Goal: Task Accomplishment & Management: Manage account settings

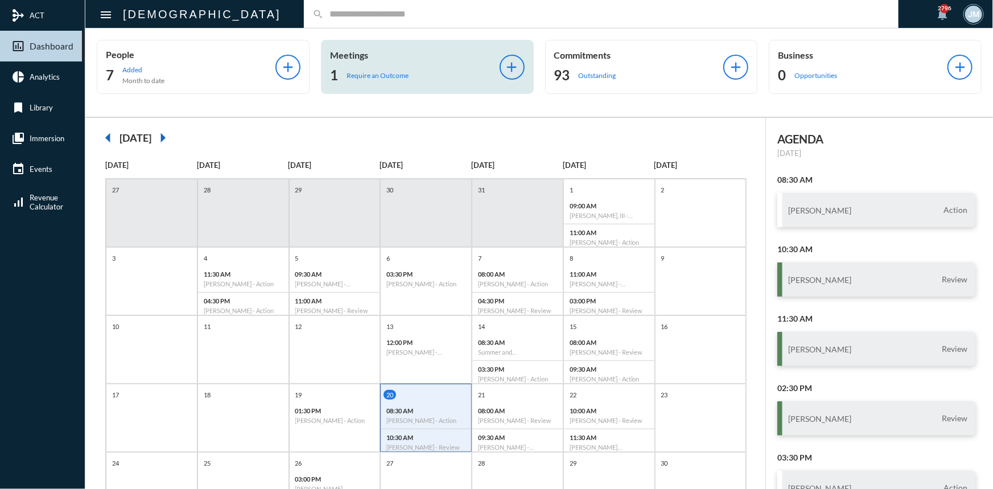
click at [347, 52] on p "Meetings" at bounding box center [415, 55] width 170 height 11
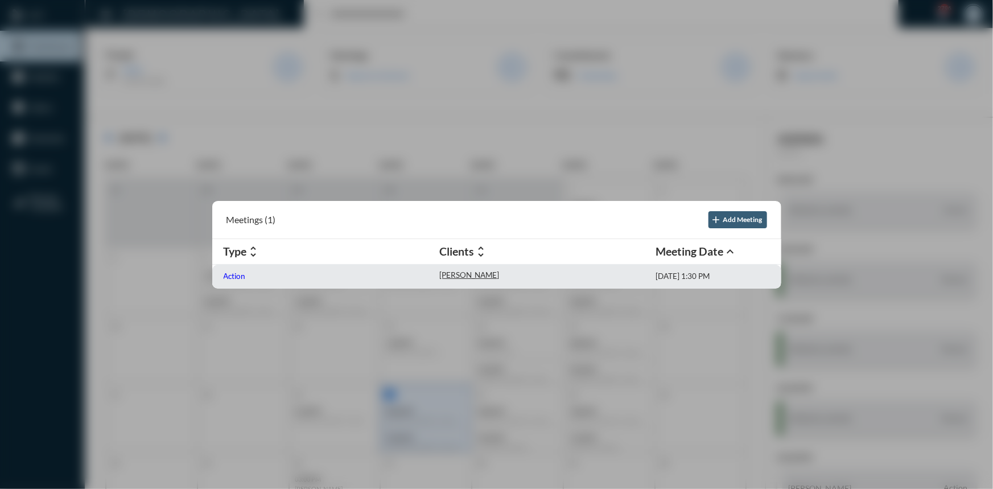
click at [232, 274] on p "Action" at bounding box center [235, 276] width 22 height 9
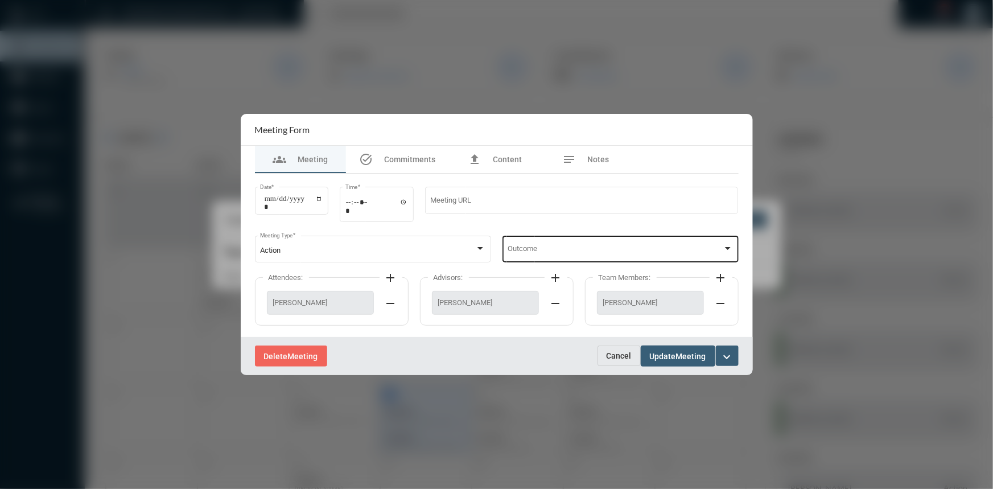
click at [724, 247] on div at bounding box center [728, 248] width 10 height 9
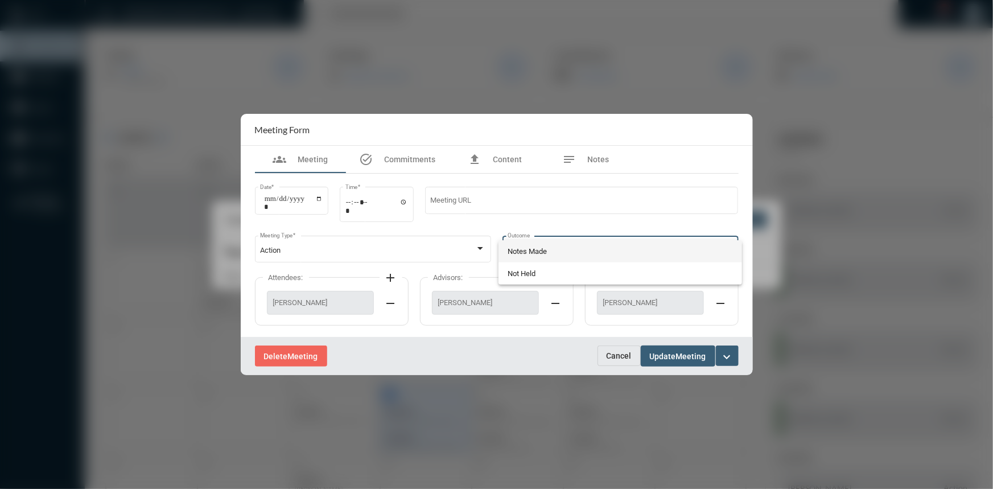
click at [537, 249] on span "Notes Made" at bounding box center [620, 251] width 225 height 22
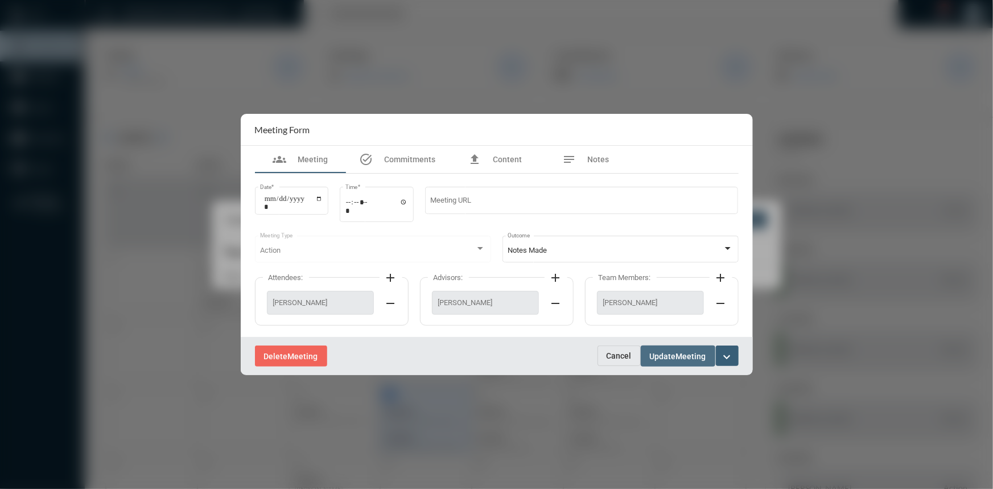
click at [661, 359] on span "Update" at bounding box center [663, 356] width 26 height 9
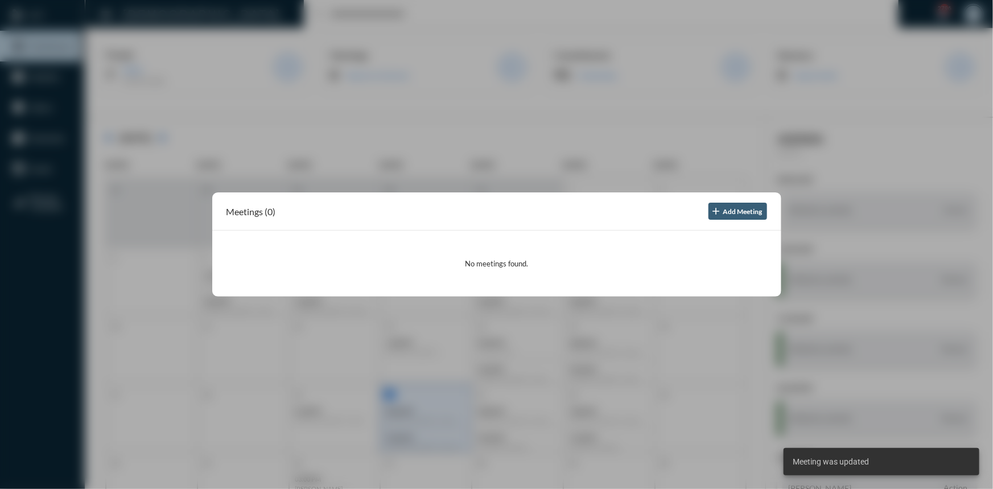
click at [769, 133] on div at bounding box center [496, 244] width 993 height 489
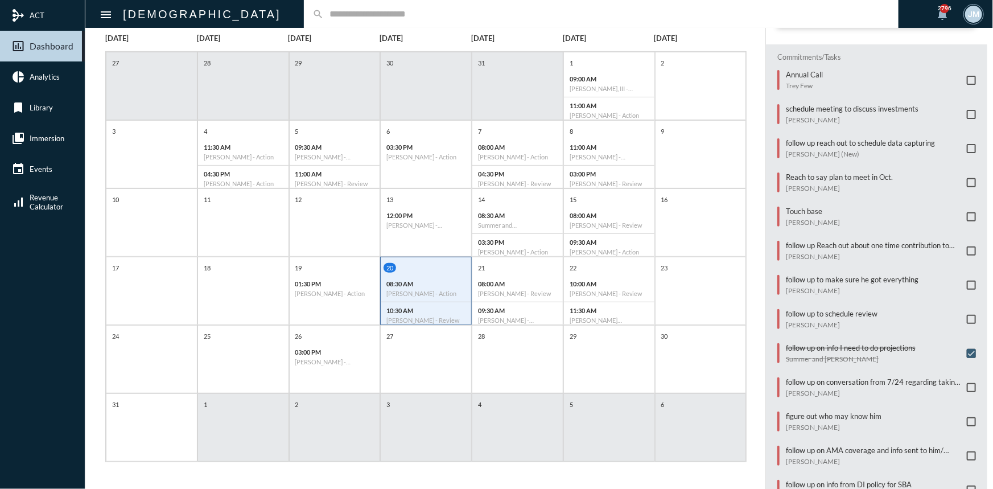
scroll to position [430, 0]
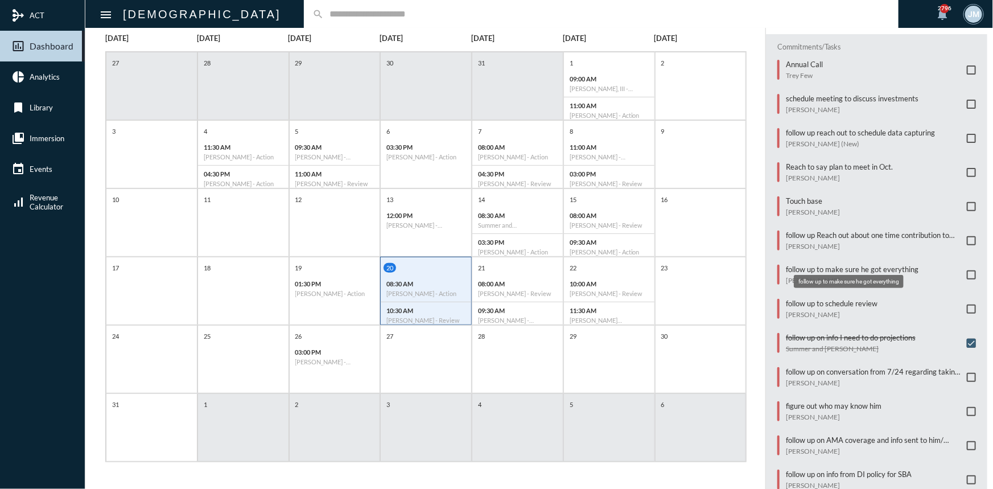
click at [851, 265] on p "follow up to make sure he got everything" at bounding box center [852, 269] width 133 height 9
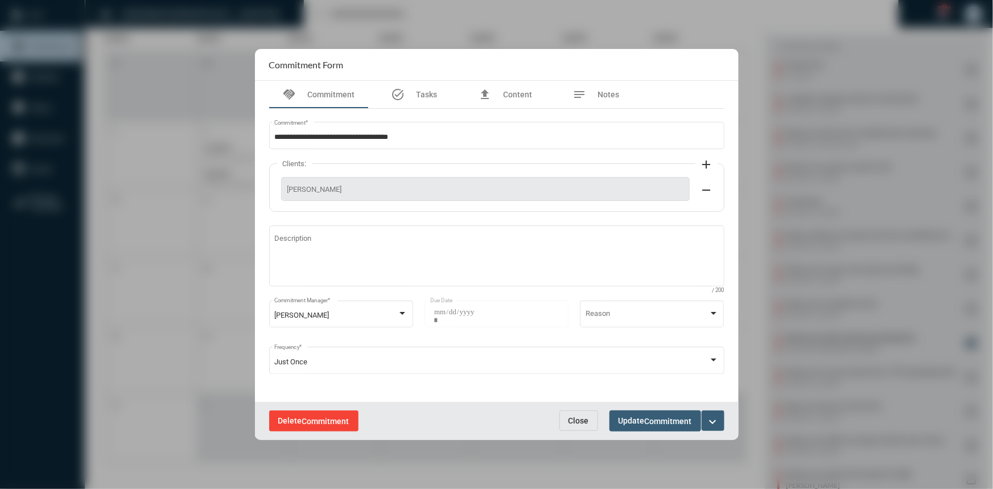
click at [325, 417] on span "Commitment" at bounding box center [325, 421] width 47 height 9
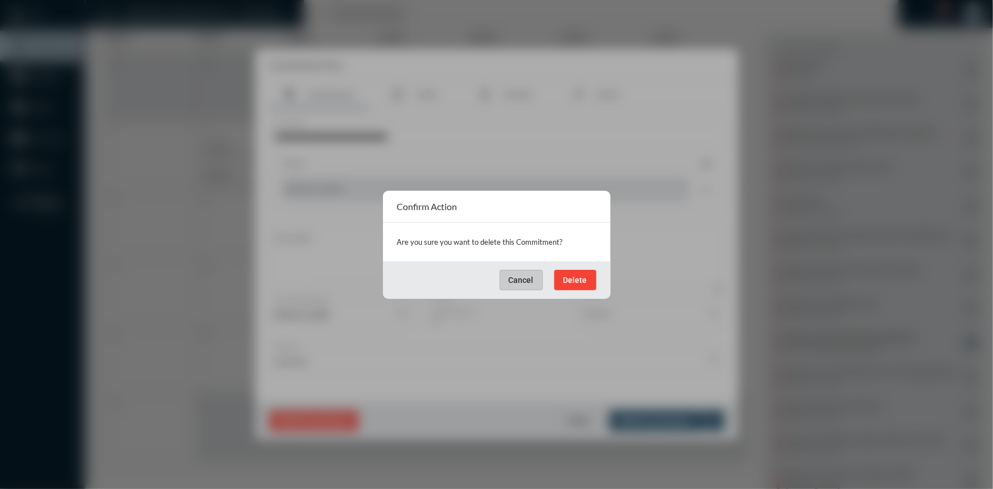
click at [579, 285] on button "Delete" at bounding box center [575, 280] width 42 height 20
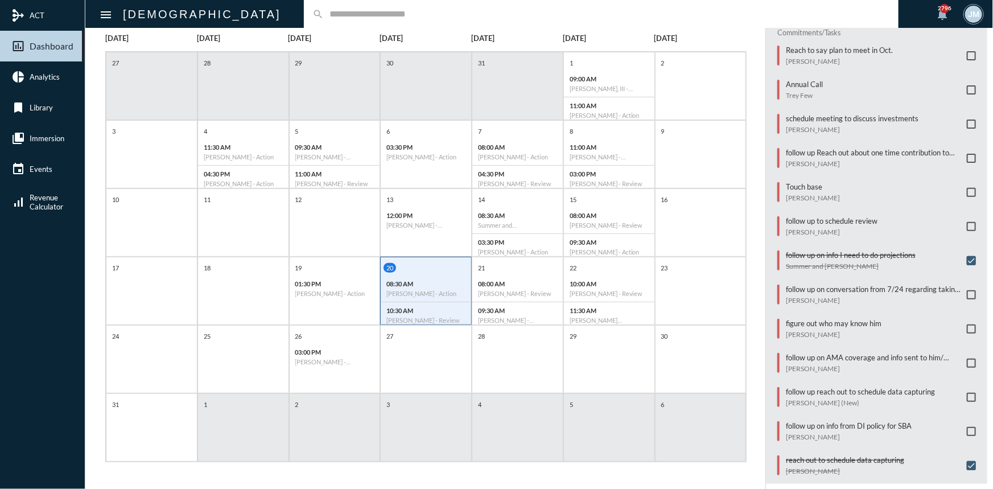
scroll to position [449, 0]
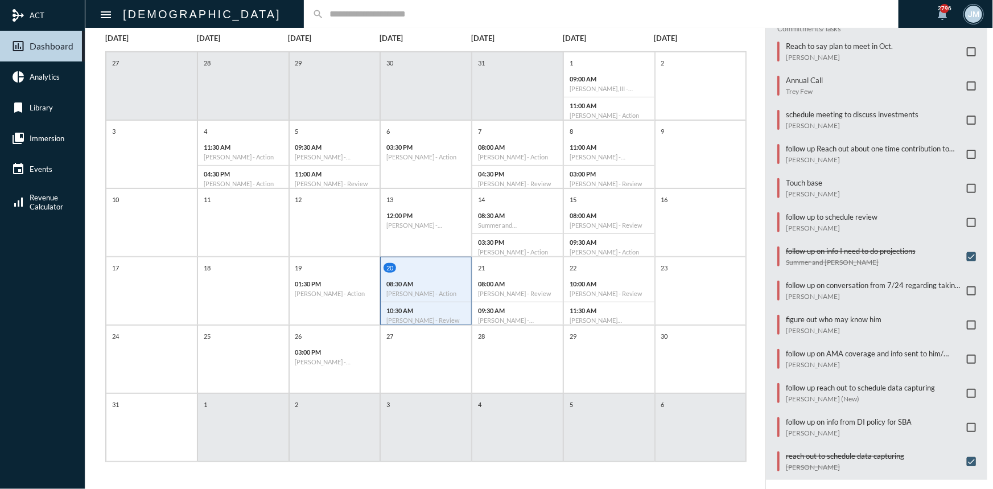
drag, startPoint x: 804, startPoint y: 170, endPoint x: 806, endPoint y: 176, distance: 6.4
click at [804, 172] on div "Commitments/Tasks Reach to say plan to meet in Oct. [PERSON_NAME] Annual Call T…" at bounding box center [876, 248] width 221 height 464
click at [806, 178] on p "Touch base" at bounding box center [813, 182] width 54 height 9
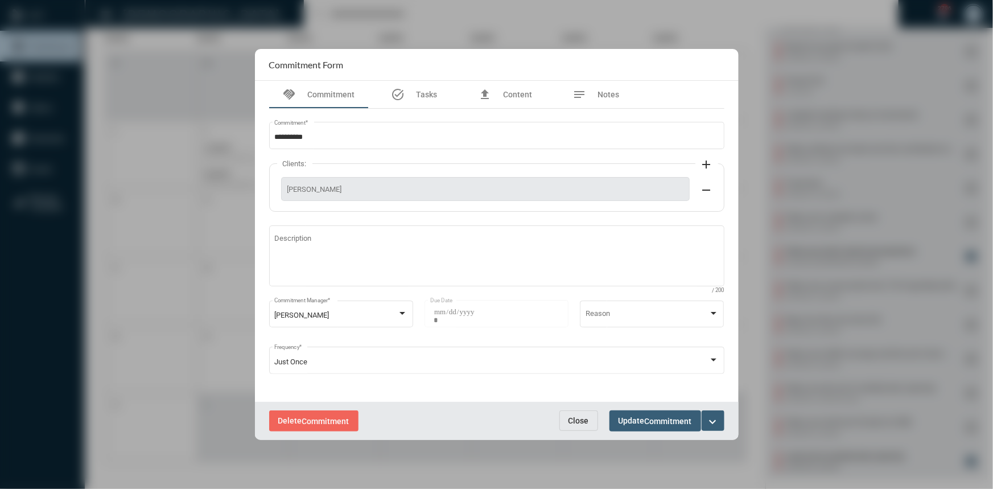
click at [708, 418] on mat-icon "expand_more" at bounding box center [713, 422] width 14 height 14
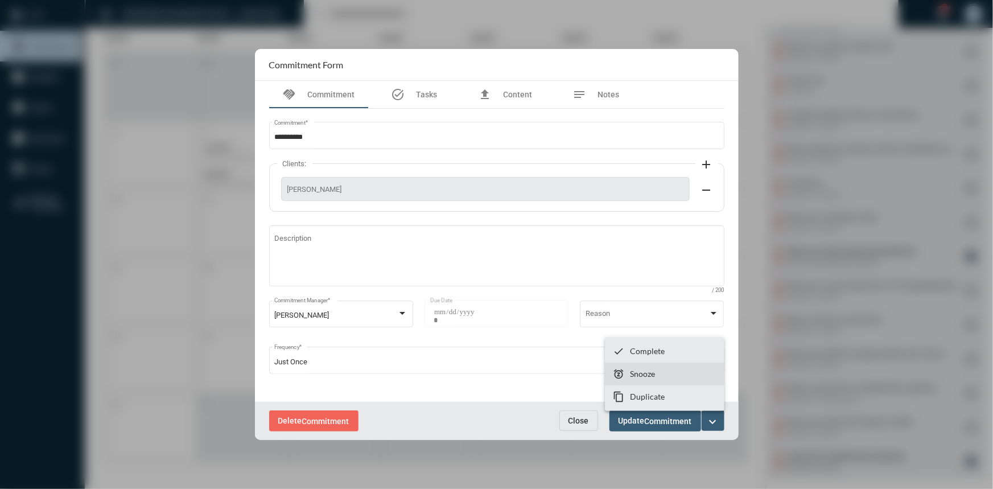
click at [655, 374] on p "Snooze" at bounding box center [642, 374] width 25 height 10
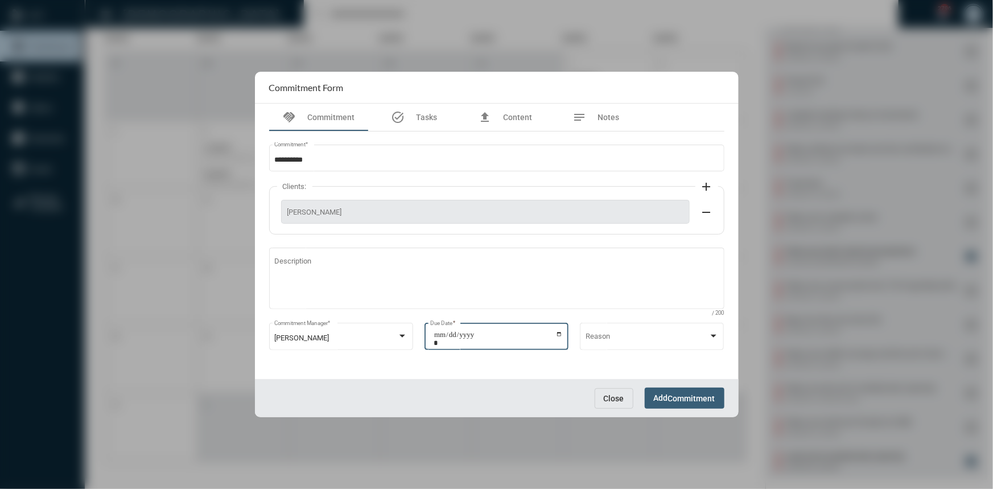
click at [560, 335] on input "**********" at bounding box center [498, 339] width 129 height 16
type input "**********"
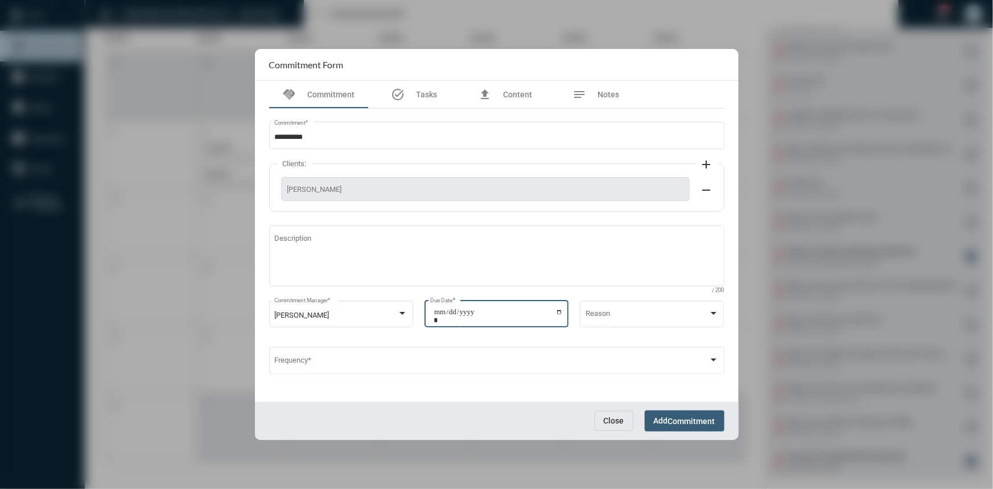
click at [666, 420] on span "Add Commitment" at bounding box center [684, 420] width 61 height 9
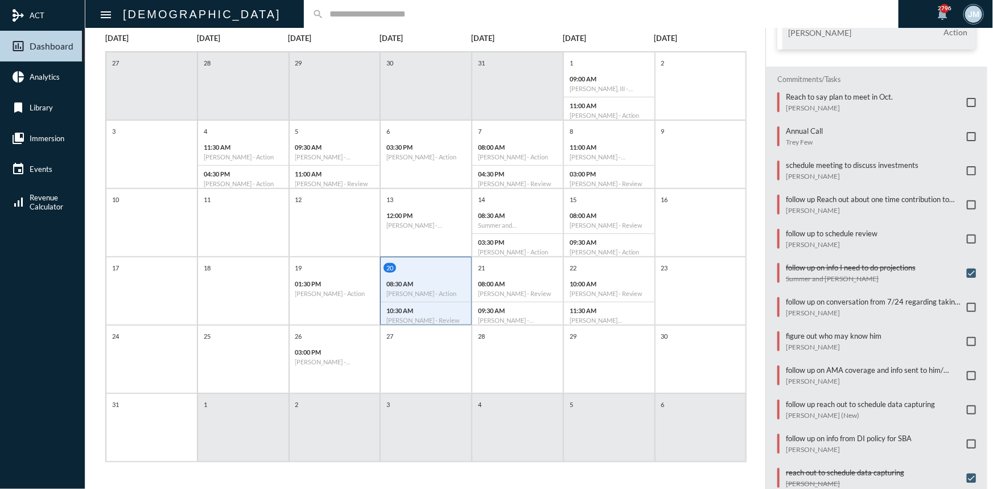
scroll to position [415, 0]
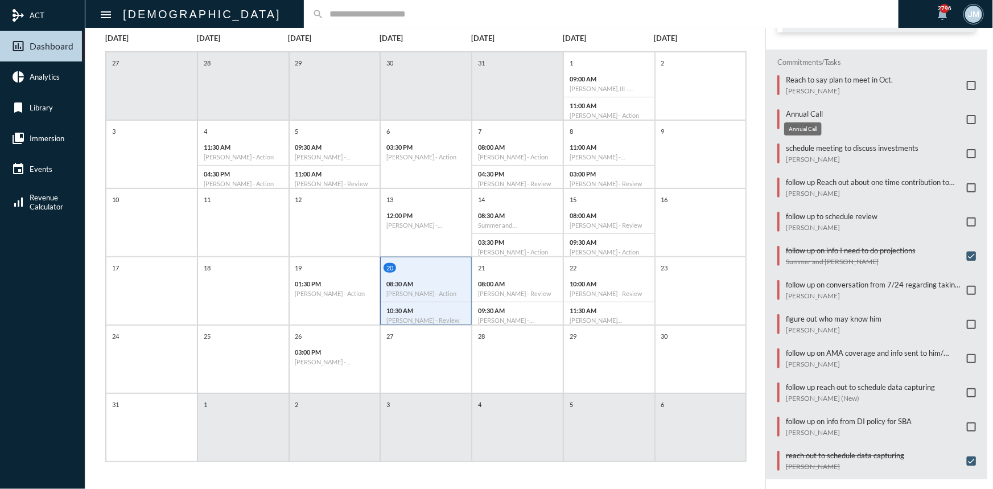
click at [788, 109] on p "Annual Call" at bounding box center [804, 113] width 37 height 9
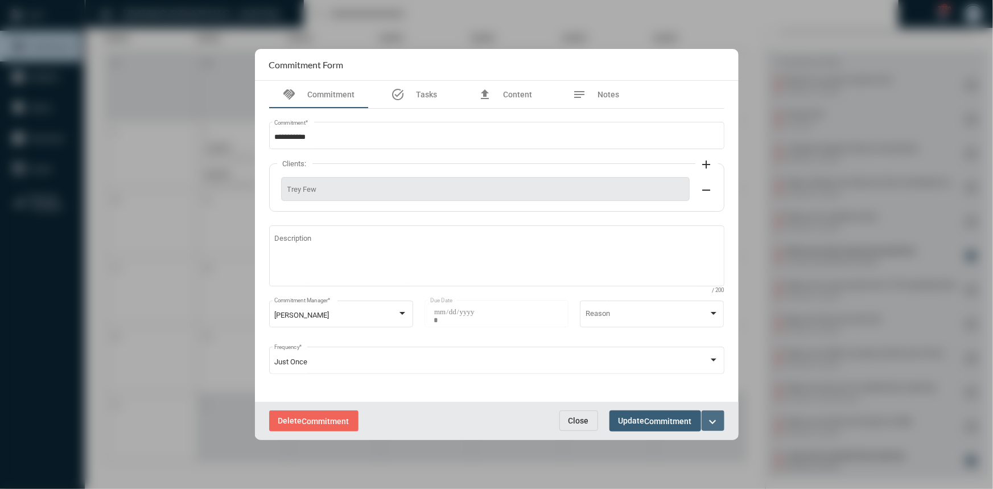
click at [714, 416] on mat-icon "expand_more" at bounding box center [713, 422] width 14 height 14
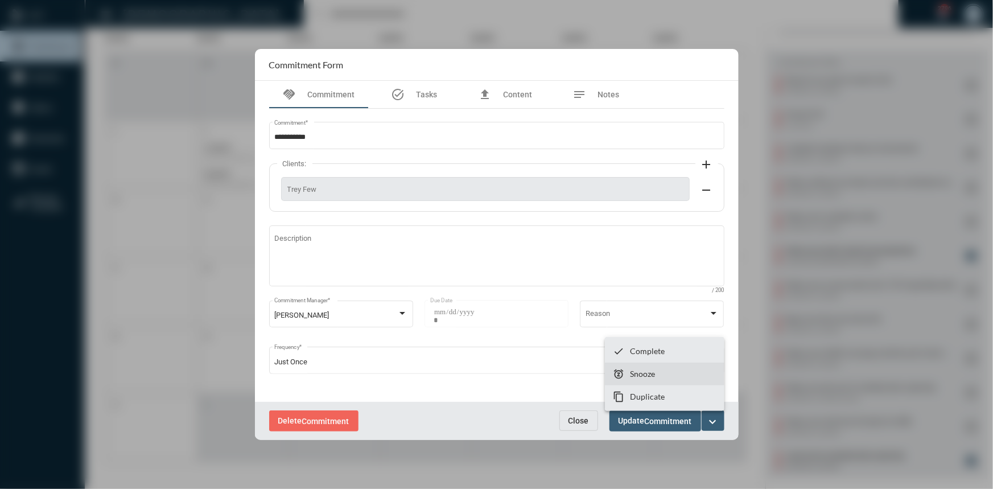
click at [662, 377] on section "snooze Snooze" at bounding box center [665, 374] width 120 height 23
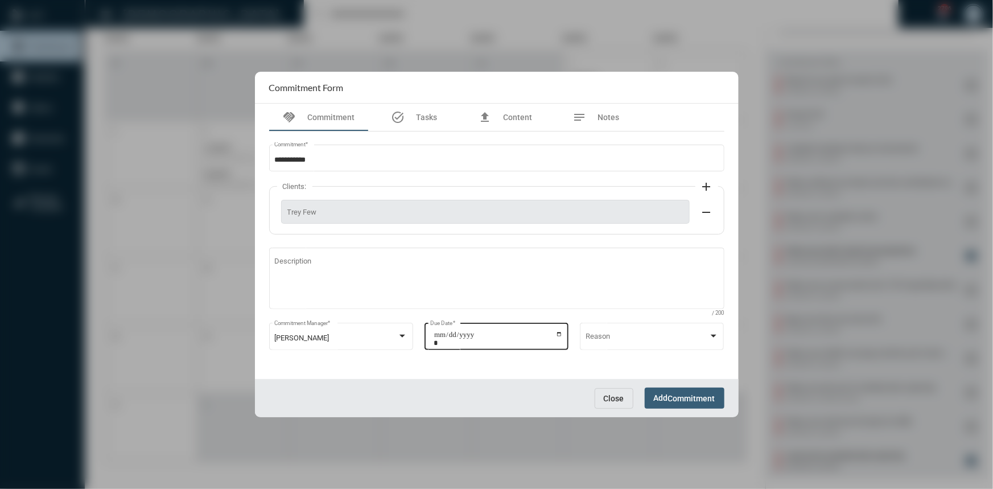
click at [559, 335] on input "**********" at bounding box center [498, 339] width 129 height 16
type input "**********"
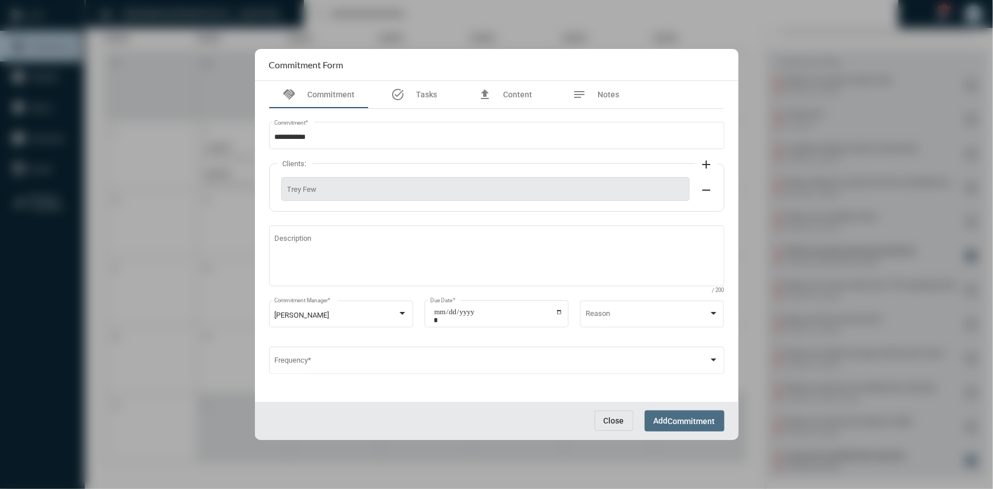
click at [672, 421] on span "Commitment" at bounding box center [691, 421] width 47 height 9
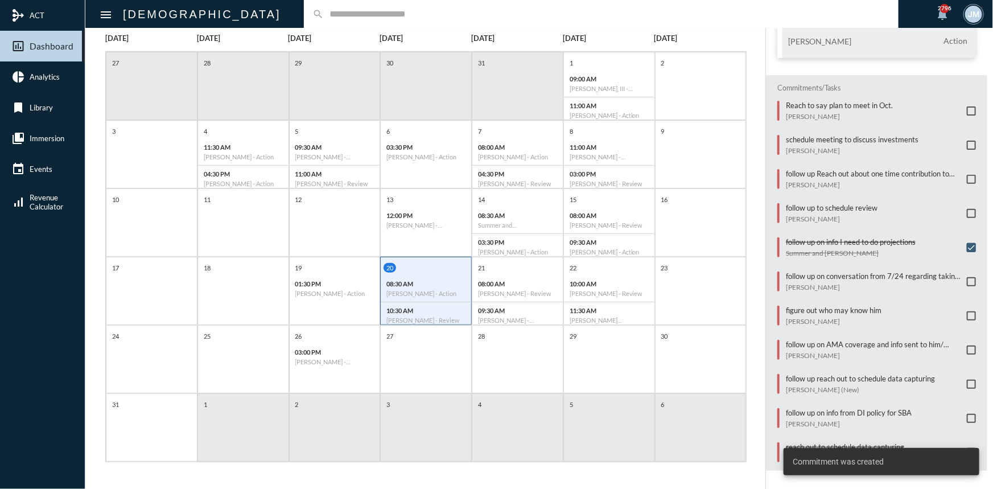
scroll to position [381, 0]
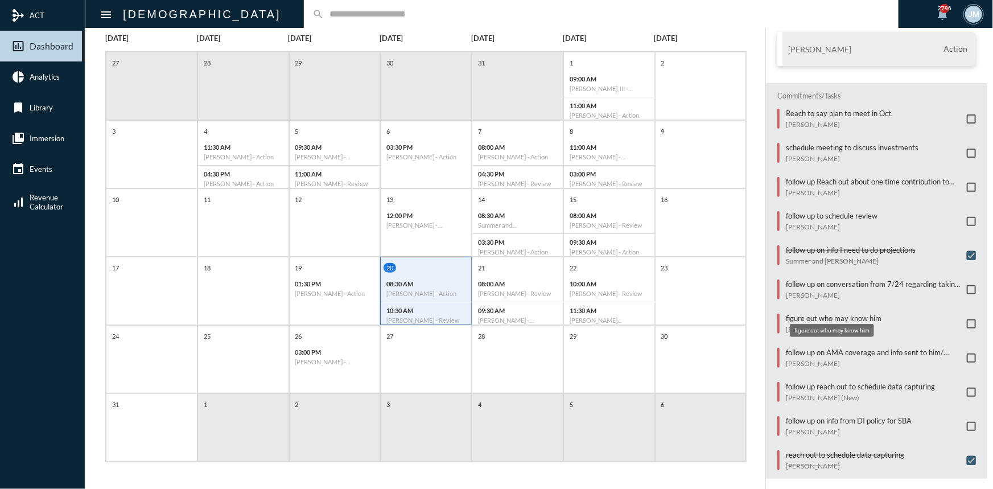
click at [834, 314] on p "figure out who may know him" at bounding box center [834, 318] width 96 height 9
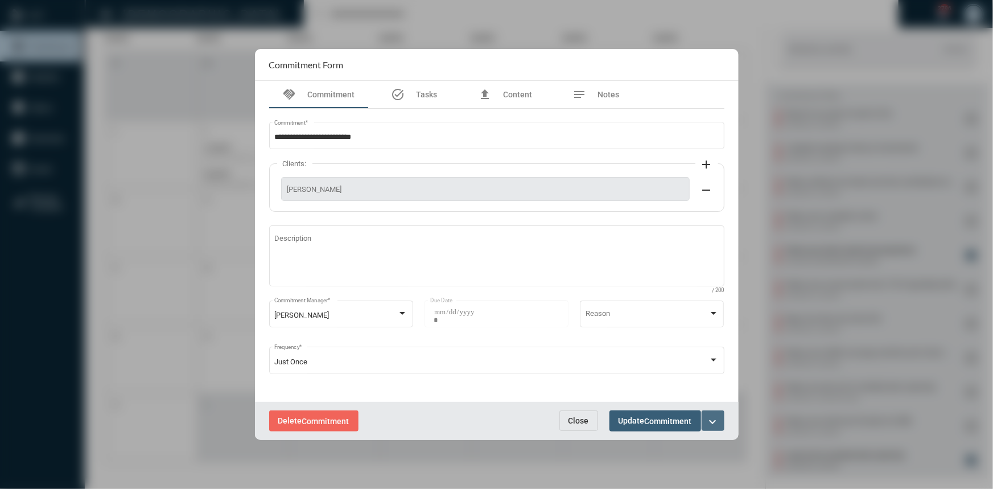
click at [713, 420] on mat-icon "expand_more" at bounding box center [713, 422] width 14 height 14
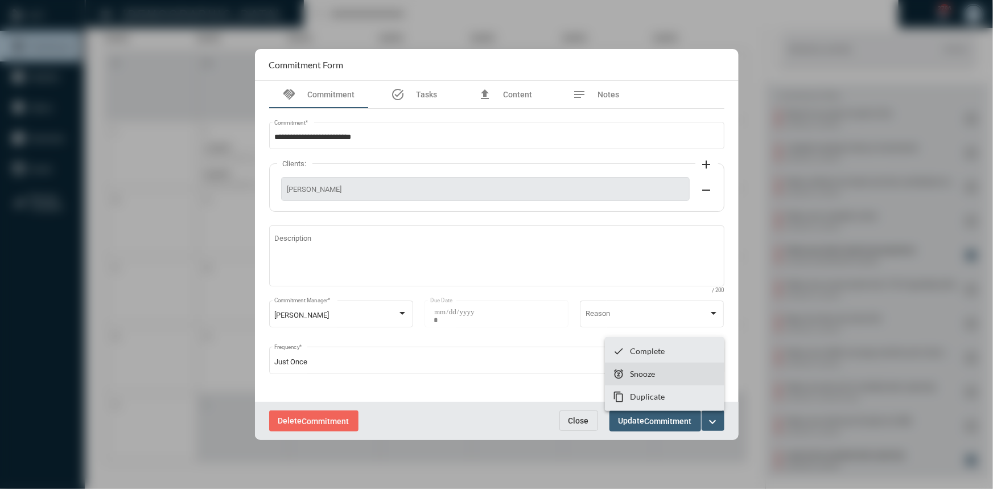
click at [667, 368] on section "snooze Snooze" at bounding box center [665, 374] width 120 height 23
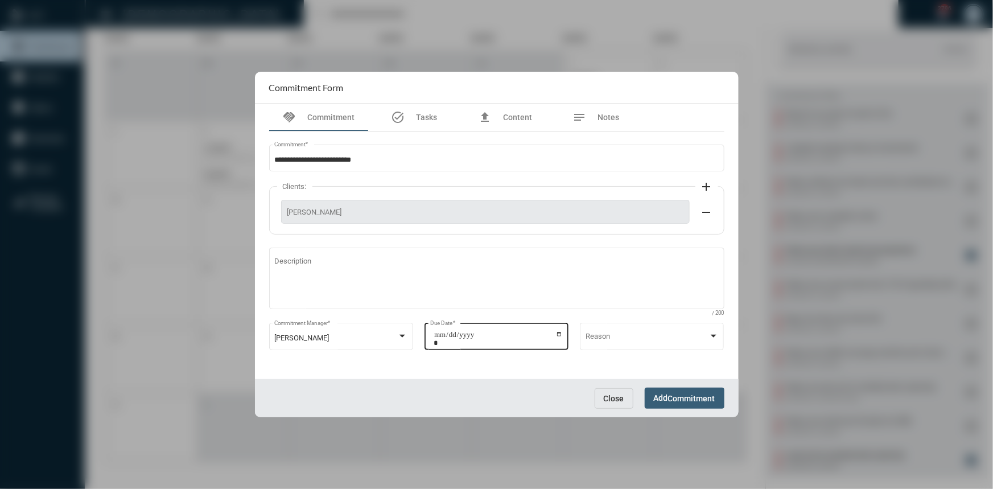
click at [560, 334] on input "**********" at bounding box center [498, 339] width 129 height 16
type input "**********"
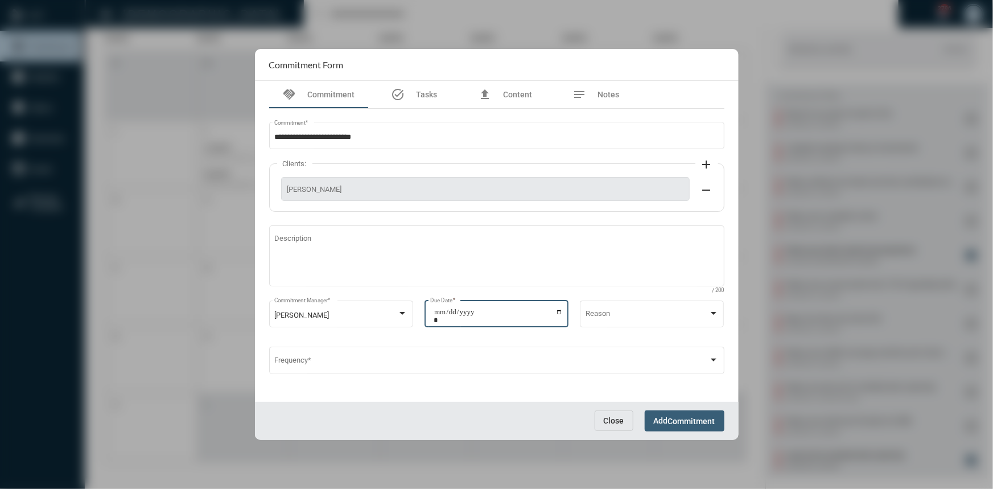
click at [689, 420] on span "Commitment" at bounding box center [691, 421] width 47 height 9
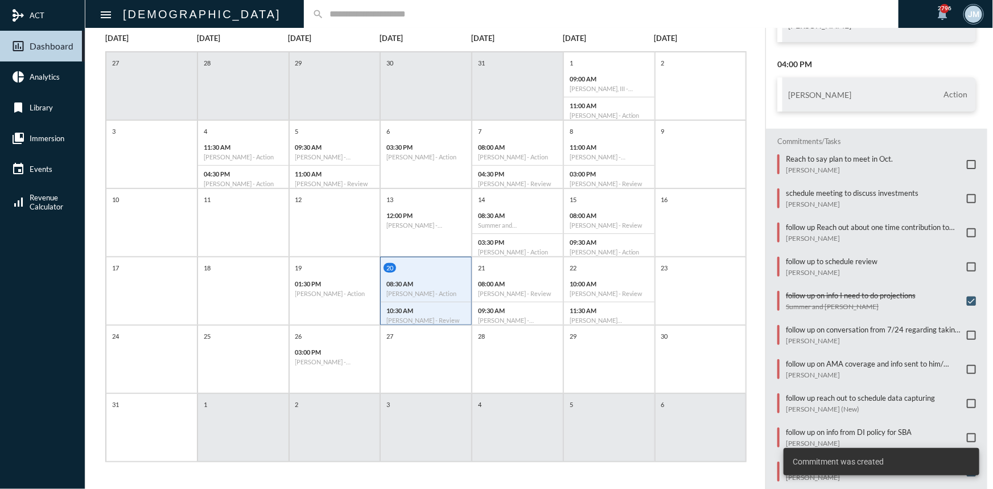
scroll to position [347, 0]
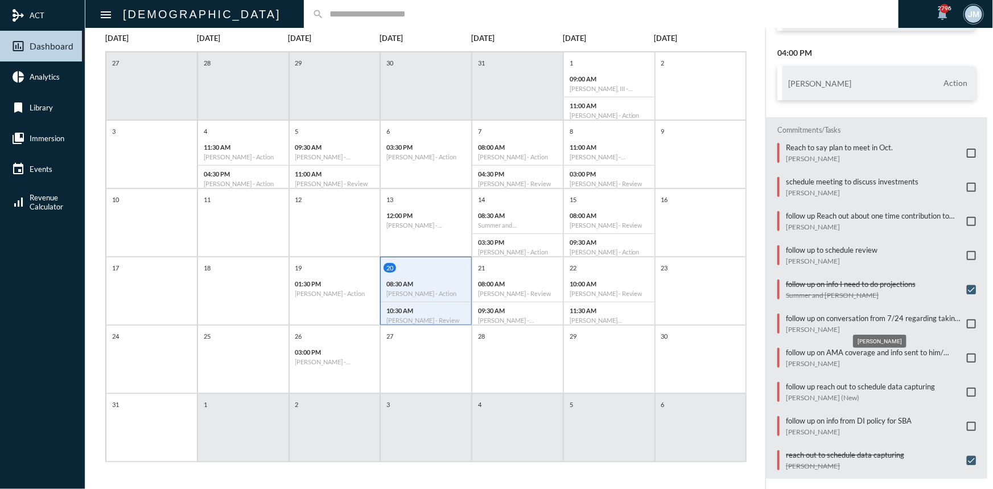
click at [796, 325] on p "[PERSON_NAME]" at bounding box center [873, 329] width 175 height 9
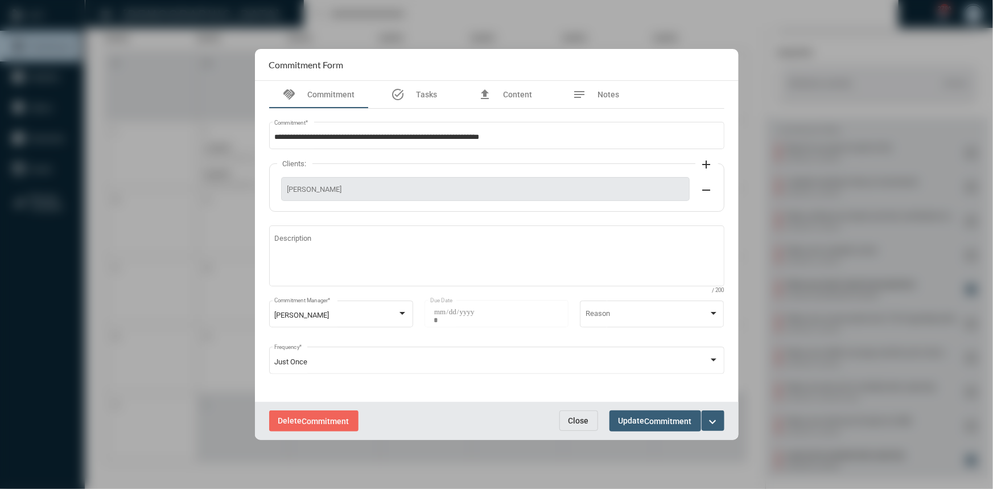
click at [708, 422] on mat-icon "expand_more" at bounding box center [713, 422] width 14 height 14
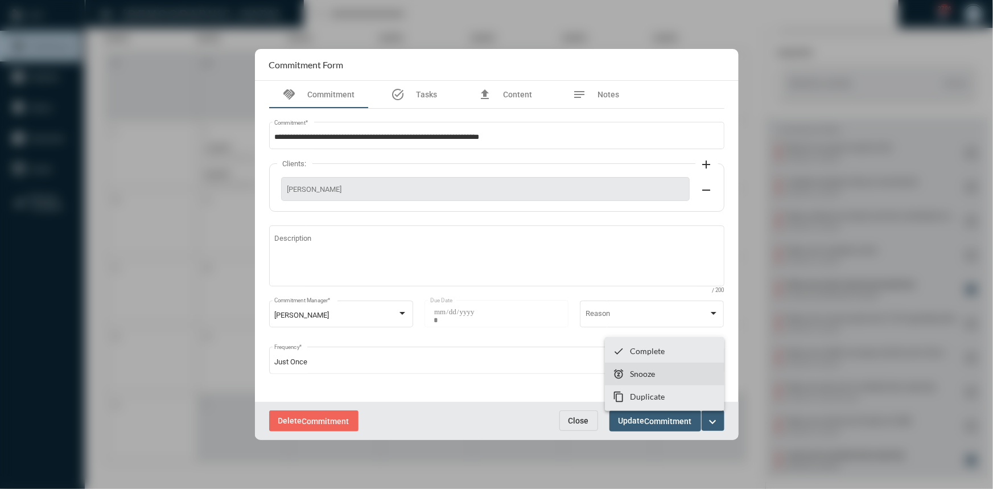
click at [643, 379] on section "snooze Snooze" at bounding box center [665, 374] width 120 height 23
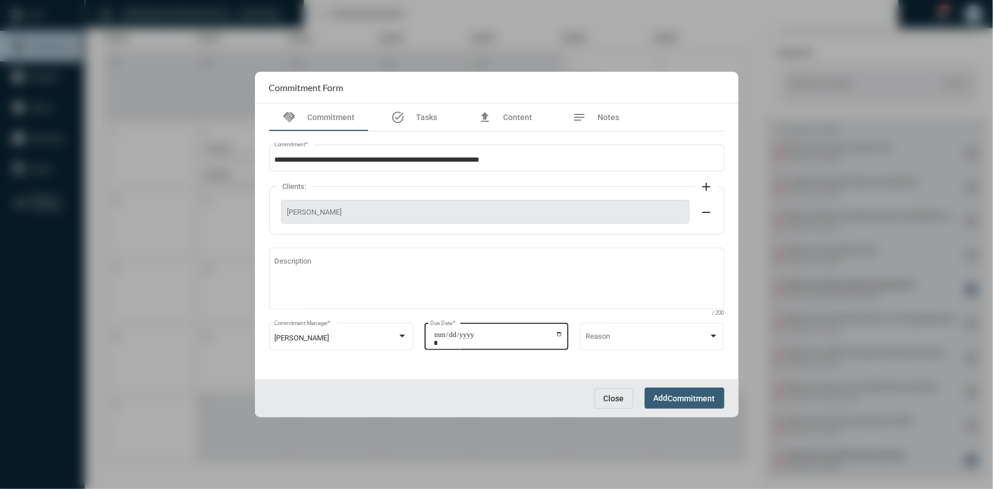
click at [558, 335] on input "**********" at bounding box center [498, 339] width 129 height 16
click at [796, 138] on div at bounding box center [496, 244] width 993 height 489
click at [611, 400] on span "Close" at bounding box center [614, 398] width 20 height 9
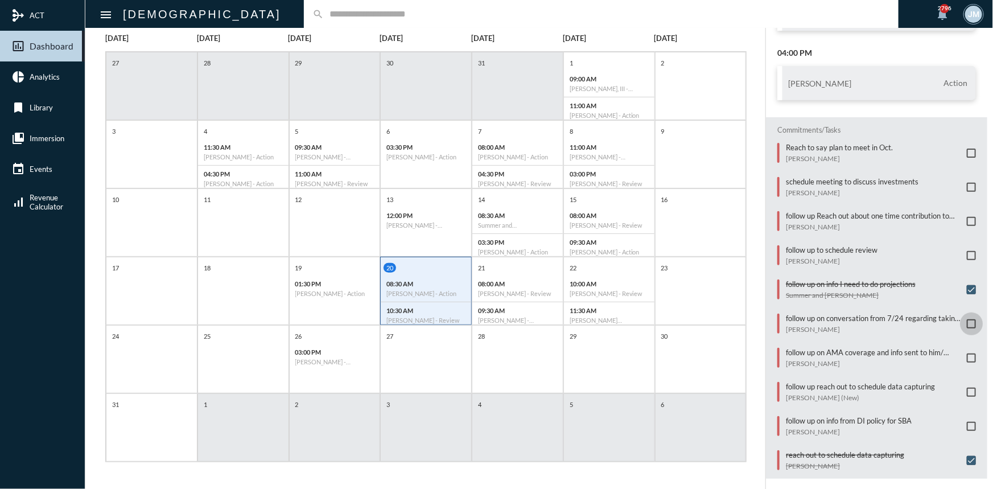
click at [968, 319] on span at bounding box center [971, 323] width 9 height 9
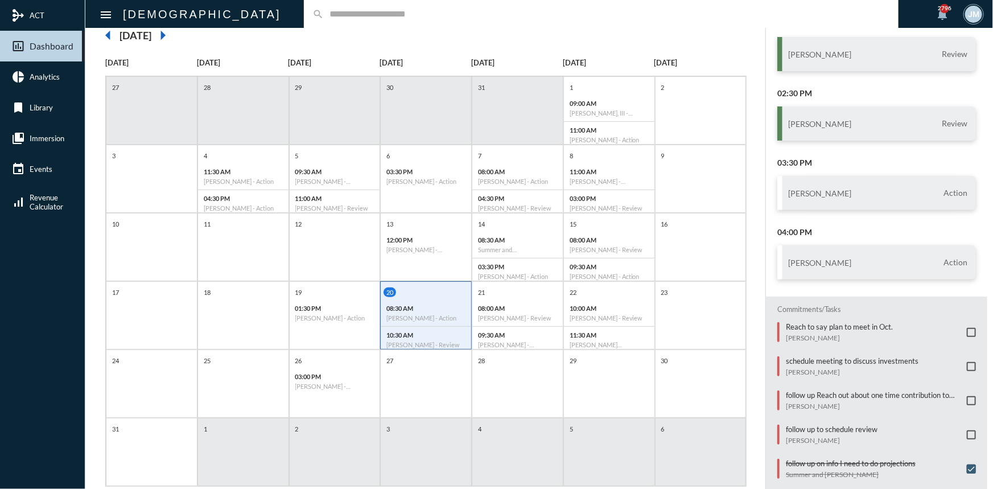
scroll to position [103, 0]
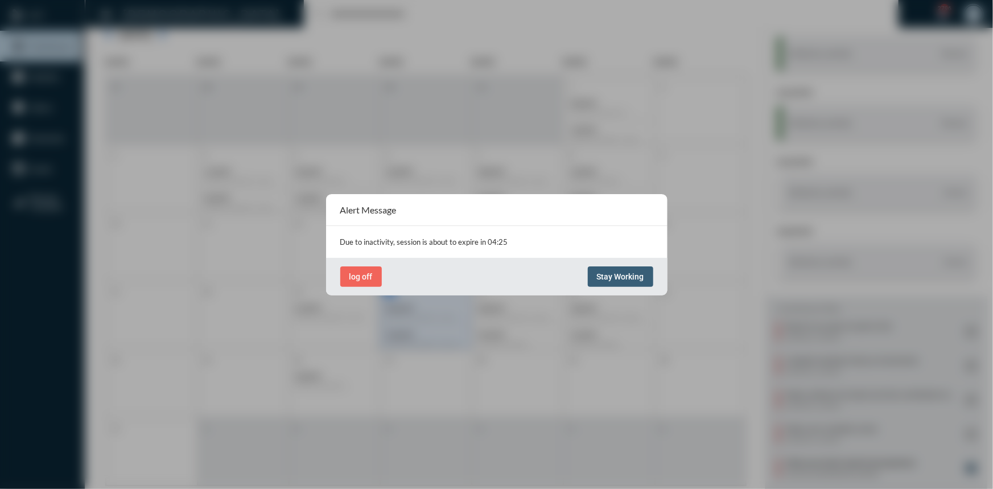
click at [621, 278] on span "Stay Working" at bounding box center [620, 276] width 47 height 9
click at [593, 274] on button "Stay Working" at bounding box center [620, 276] width 65 height 20
